Goal: Find specific page/section: Find specific page/section

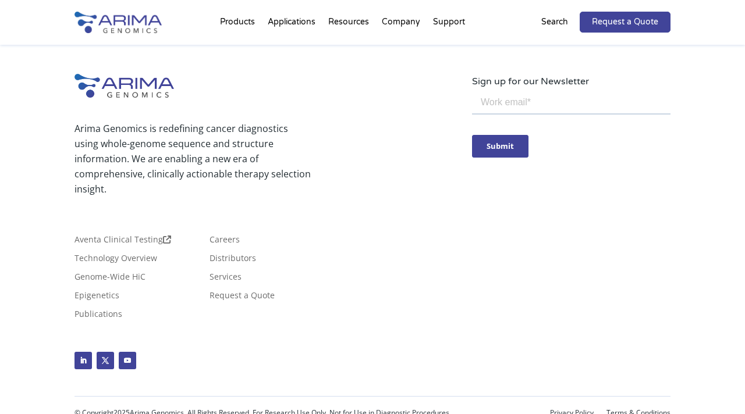
click at [554, 19] on p "Search" at bounding box center [554, 22] width 27 height 15
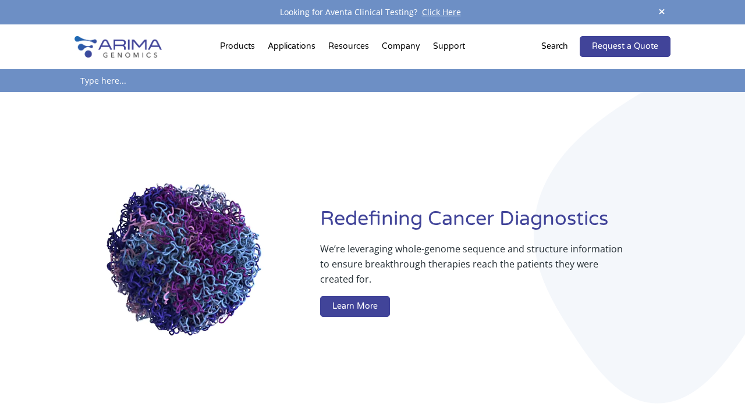
click at [554, 45] on p "Search" at bounding box center [554, 46] width 27 height 15
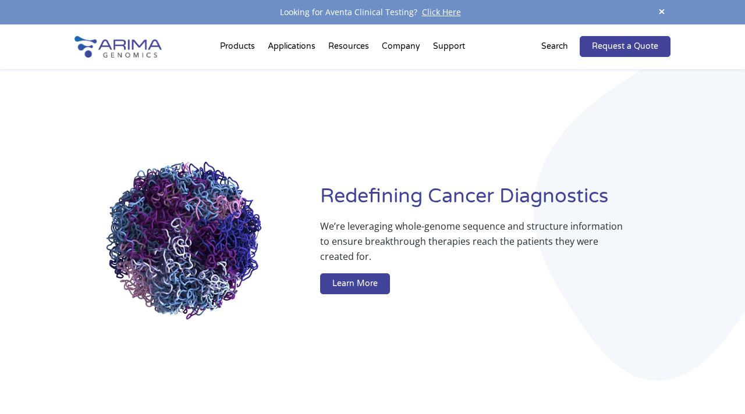
click at [554, 45] on p "Search" at bounding box center [554, 46] width 27 height 15
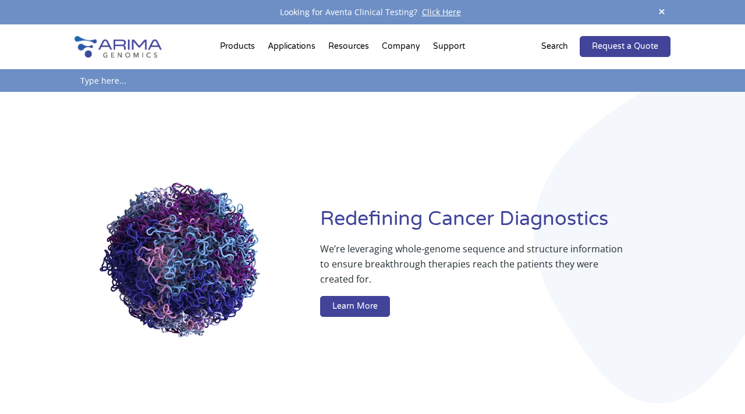
drag, startPoint x: 172, startPoint y: 54, endPoint x: 108, endPoint y: 50, distance: 63.6
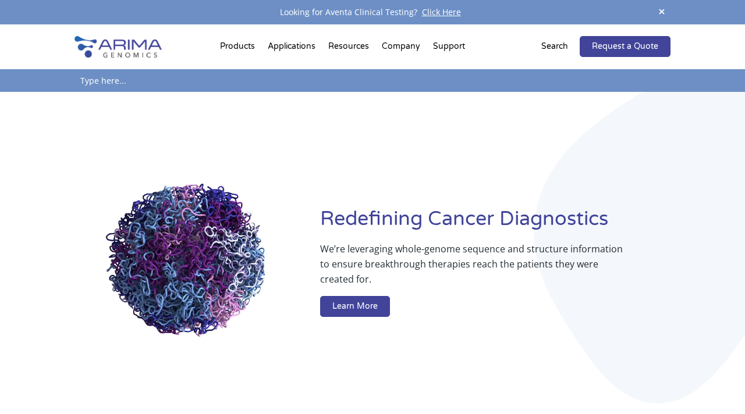
click at [108, 50] on div at bounding box center [134, 46] width 119 height 45
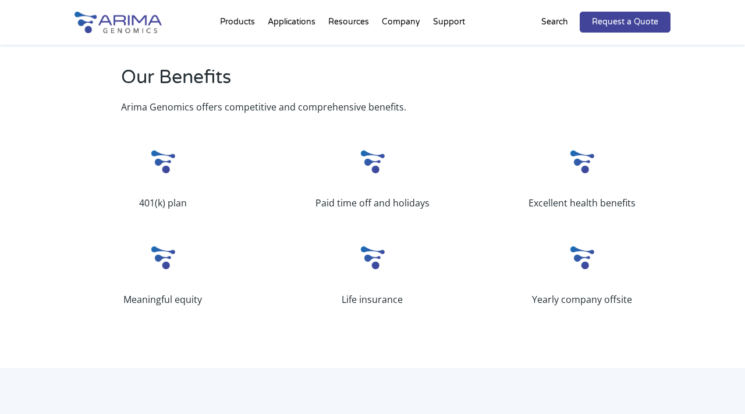
scroll to position [427, 0]
